Goal: Information Seeking & Learning: Learn about a topic

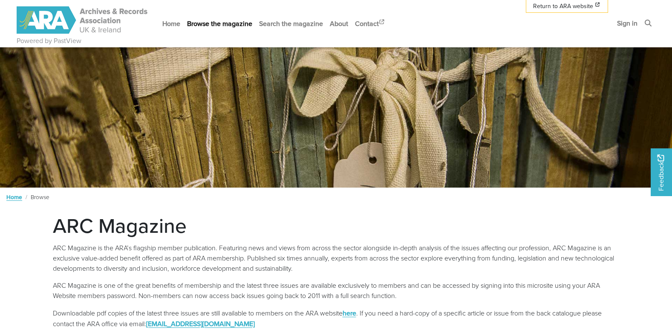
scroll to position [256, 0]
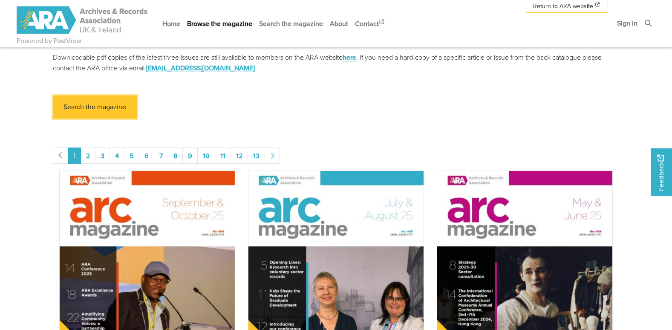
drag, startPoint x: 86, startPoint y: 103, endPoint x: 104, endPoint y: 108, distance: 18.5
click at [86, 103] on link "Search the magazine" at bounding box center [95, 106] width 84 height 23
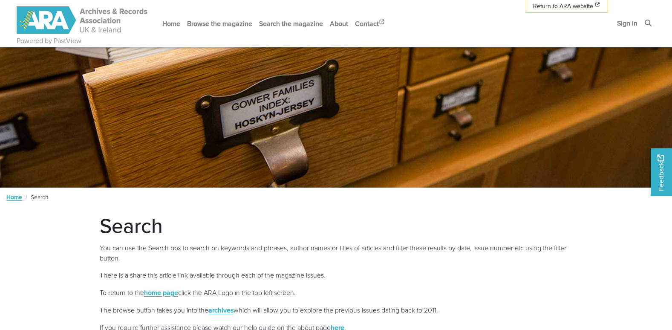
scroll to position [192, 0]
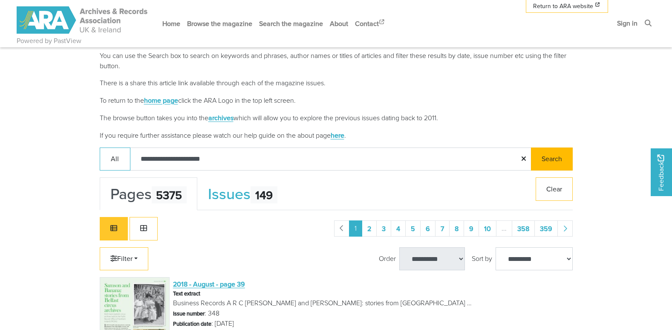
type input "**********"
click at [551, 153] on button "Search" at bounding box center [552, 158] width 42 height 23
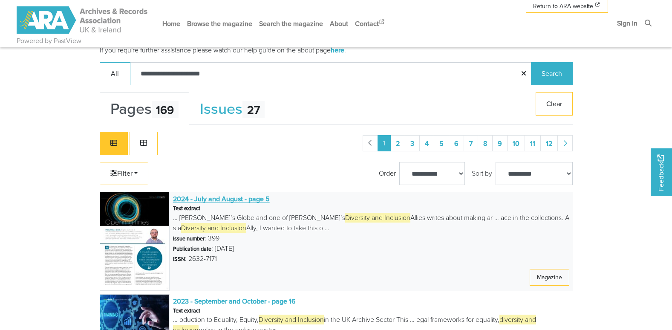
scroll to position [363, 0]
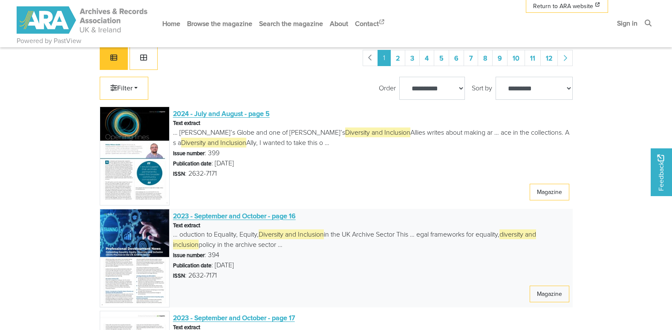
click at [245, 216] on span "2023 - September and October - page 16" at bounding box center [234, 215] width 123 height 9
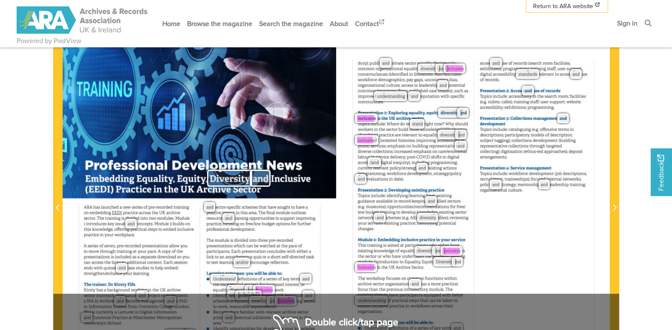
scroll to position [256, 0]
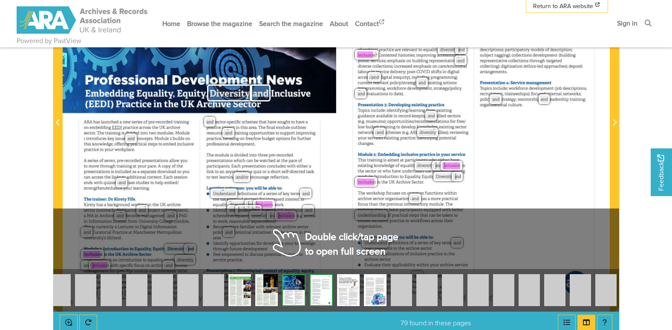
click at [336, 246] on div "Professional Development News duty); public and private sector equality framewo…" at bounding box center [473, 117] width 274 height 387
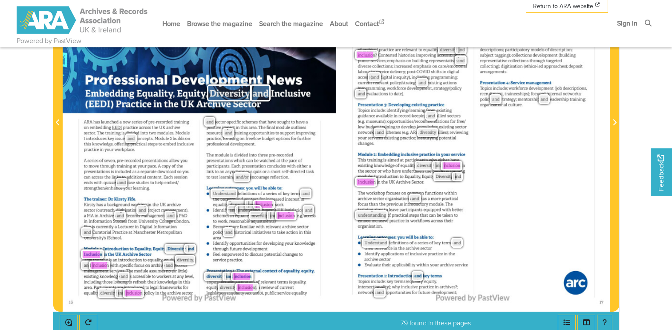
scroll to position [85, 0]
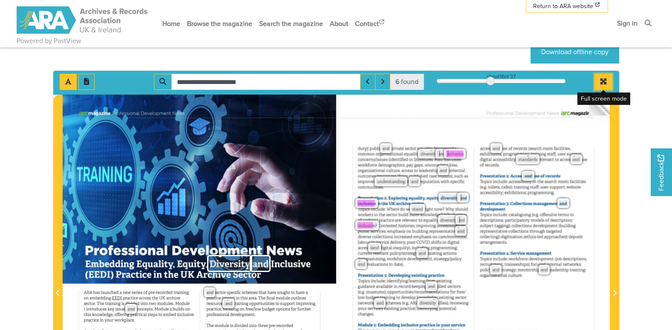
click at [603, 78] on button "Full screen mode" at bounding box center [603, 82] width 18 height 16
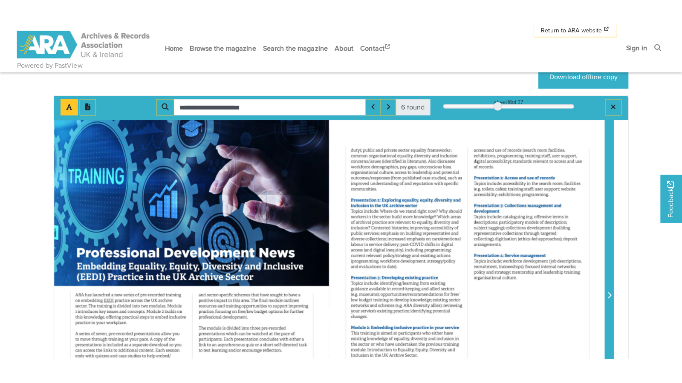
scroll to position [29, 0]
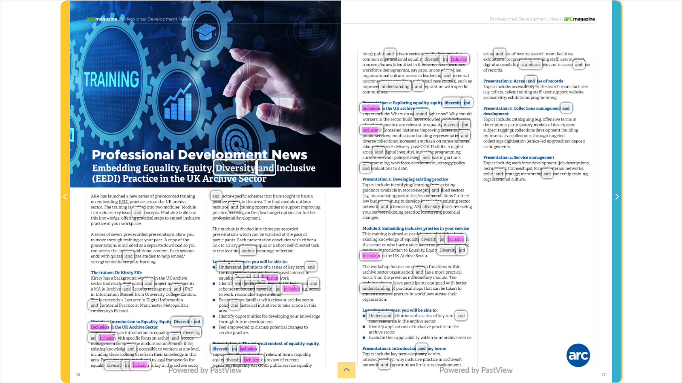
click at [617, 194] on icon "Next Page" at bounding box center [616, 196] width 4 height 7
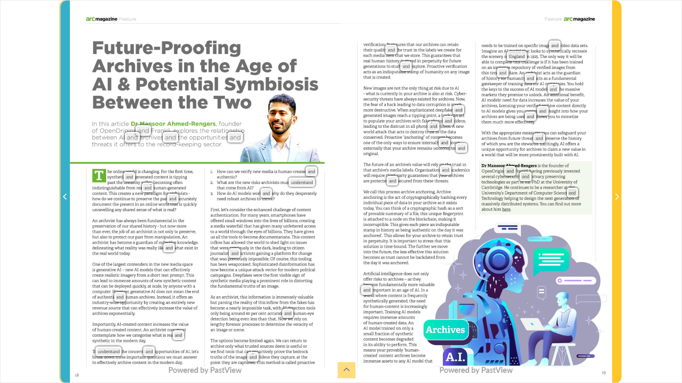
click at [63, 193] on span "Previous Page" at bounding box center [65, 197] width 9 height 10
